Goal: Task Accomplishment & Management: Complete application form

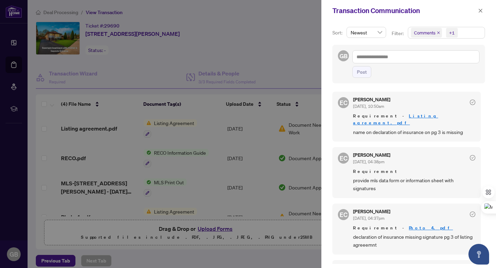
click at [304, 39] on div at bounding box center [248, 134] width 496 height 268
click at [481, 11] on icon "close" at bounding box center [481, 11] width 4 height 4
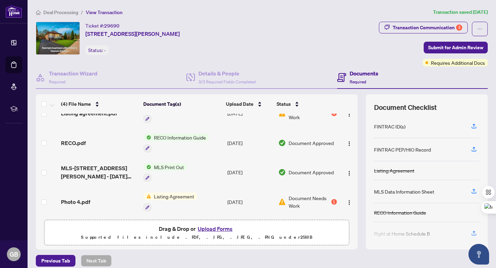
scroll to position [17, 0]
click at [210, 227] on button "Upload Forms" at bounding box center [215, 228] width 39 height 9
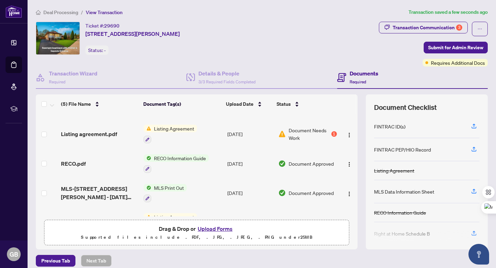
scroll to position [0, 0]
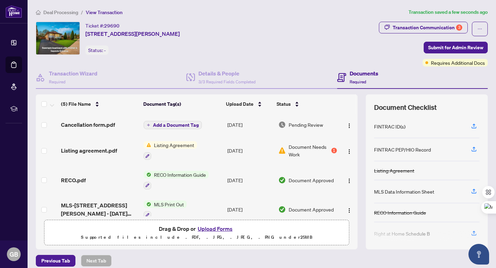
click at [169, 123] on span "Add a Document Tag" at bounding box center [176, 125] width 46 height 5
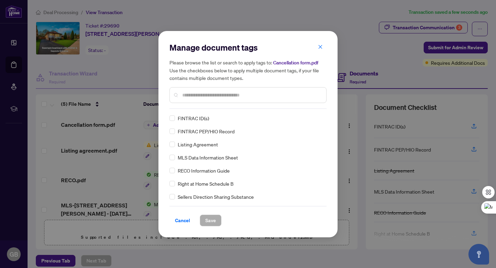
click at [199, 106] on div "Manage document tags Please browse the list or search to apply tags to: Cancell…" at bounding box center [248, 75] width 157 height 67
click at [202, 97] on input "text" at bounding box center [251, 95] width 139 height 8
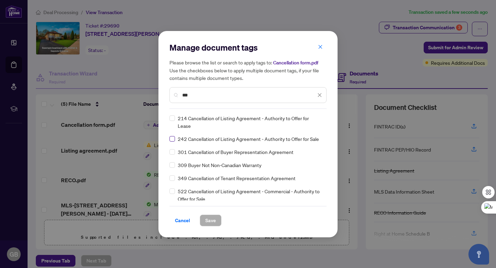
type input "***"
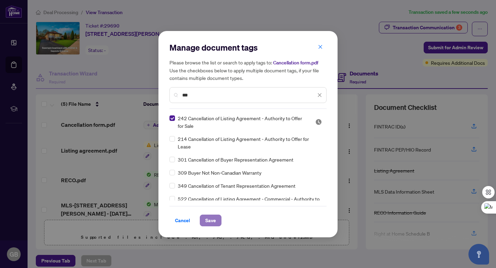
click at [212, 220] on span "Save" at bounding box center [210, 220] width 11 height 11
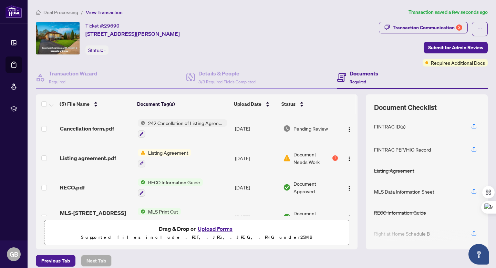
click at [209, 227] on button "Upload Forms" at bounding box center [215, 228] width 39 height 9
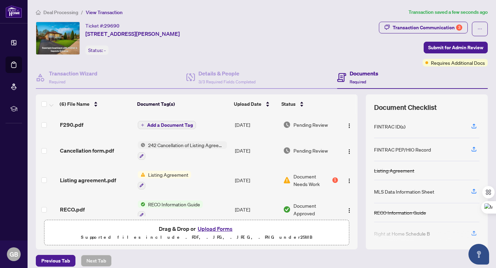
click at [165, 124] on span "Add a Document Tag" at bounding box center [170, 125] width 46 height 5
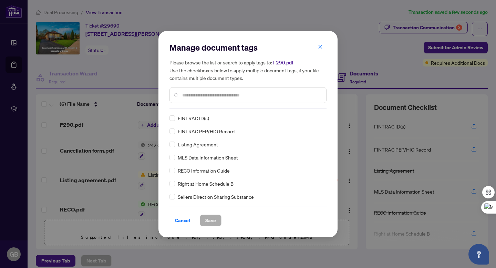
click at [191, 96] on input "text" at bounding box center [251, 95] width 139 height 8
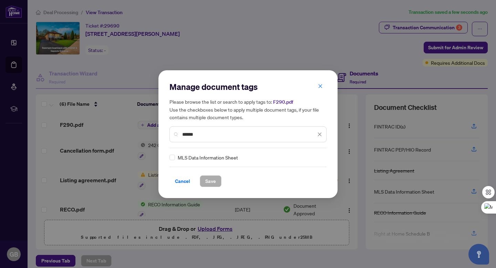
type input "******"
click at [215, 180] on span "Save" at bounding box center [210, 181] width 11 height 11
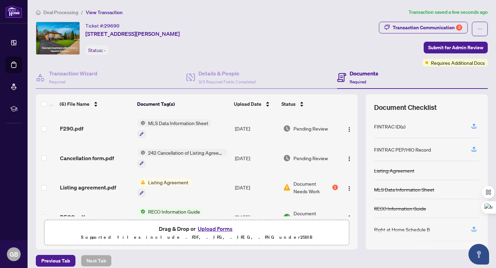
click at [211, 229] on button "Upload Forms" at bounding box center [215, 228] width 39 height 9
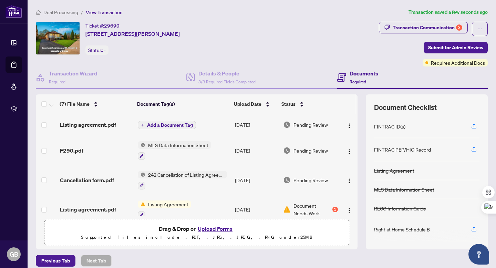
click at [177, 123] on span "Add a Document Tag" at bounding box center [170, 125] width 46 height 5
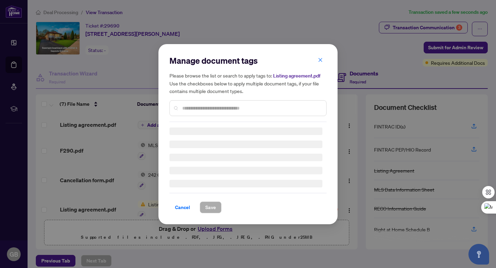
click at [194, 109] on input "text" at bounding box center [251, 108] width 139 height 8
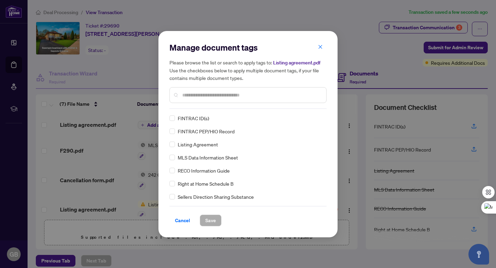
type input "*"
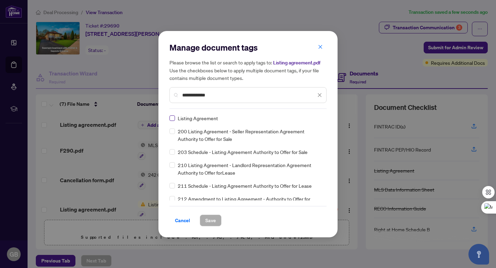
type input "**********"
click at [213, 217] on span "Save" at bounding box center [210, 220] width 11 height 11
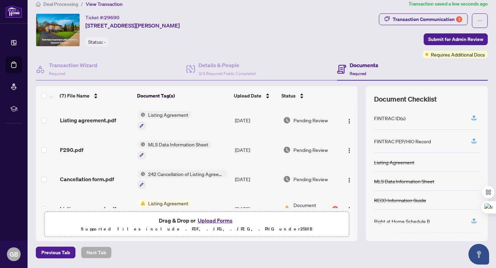
scroll to position [13, 0]
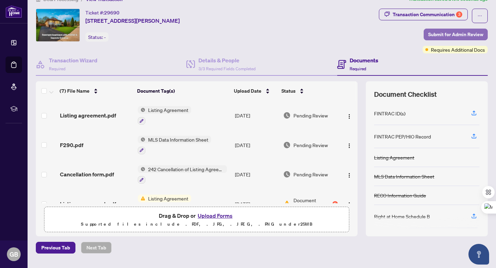
click at [431, 34] on span "Submit for Admin Review" at bounding box center [455, 34] width 55 height 11
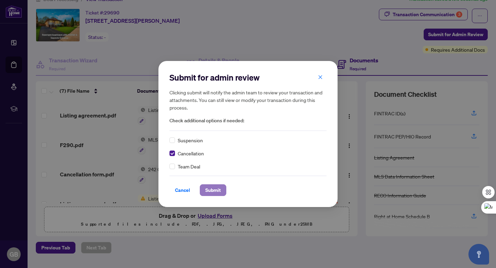
click at [214, 189] on span "Submit" at bounding box center [213, 190] width 16 height 11
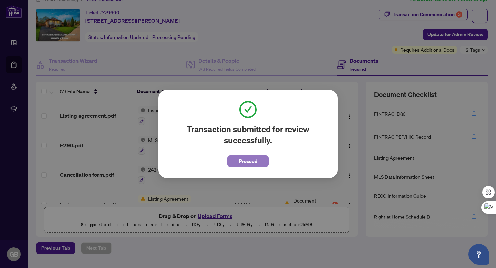
click at [252, 159] on span "Proceed" at bounding box center [248, 161] width 18 height 11
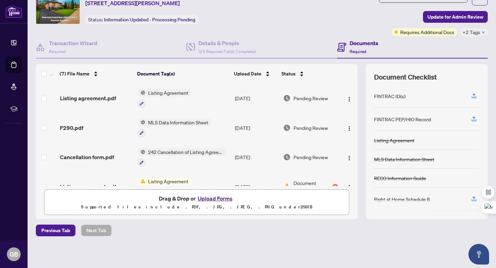
scroll to position [0, 0]
